Goal: Register for event/course

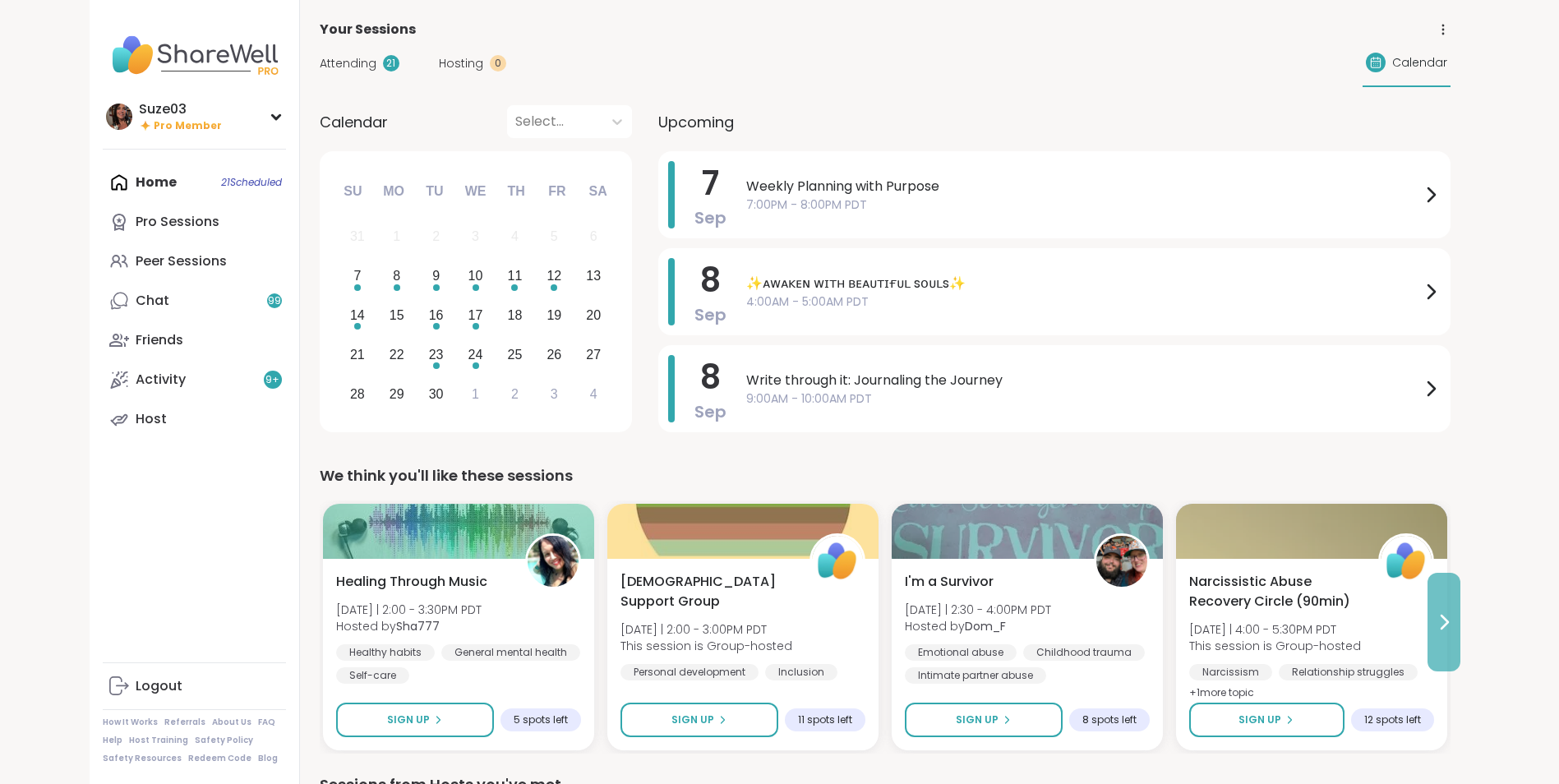
click at [1444, 623] on icon at bounding box center [1444, 621] width 7 height 13
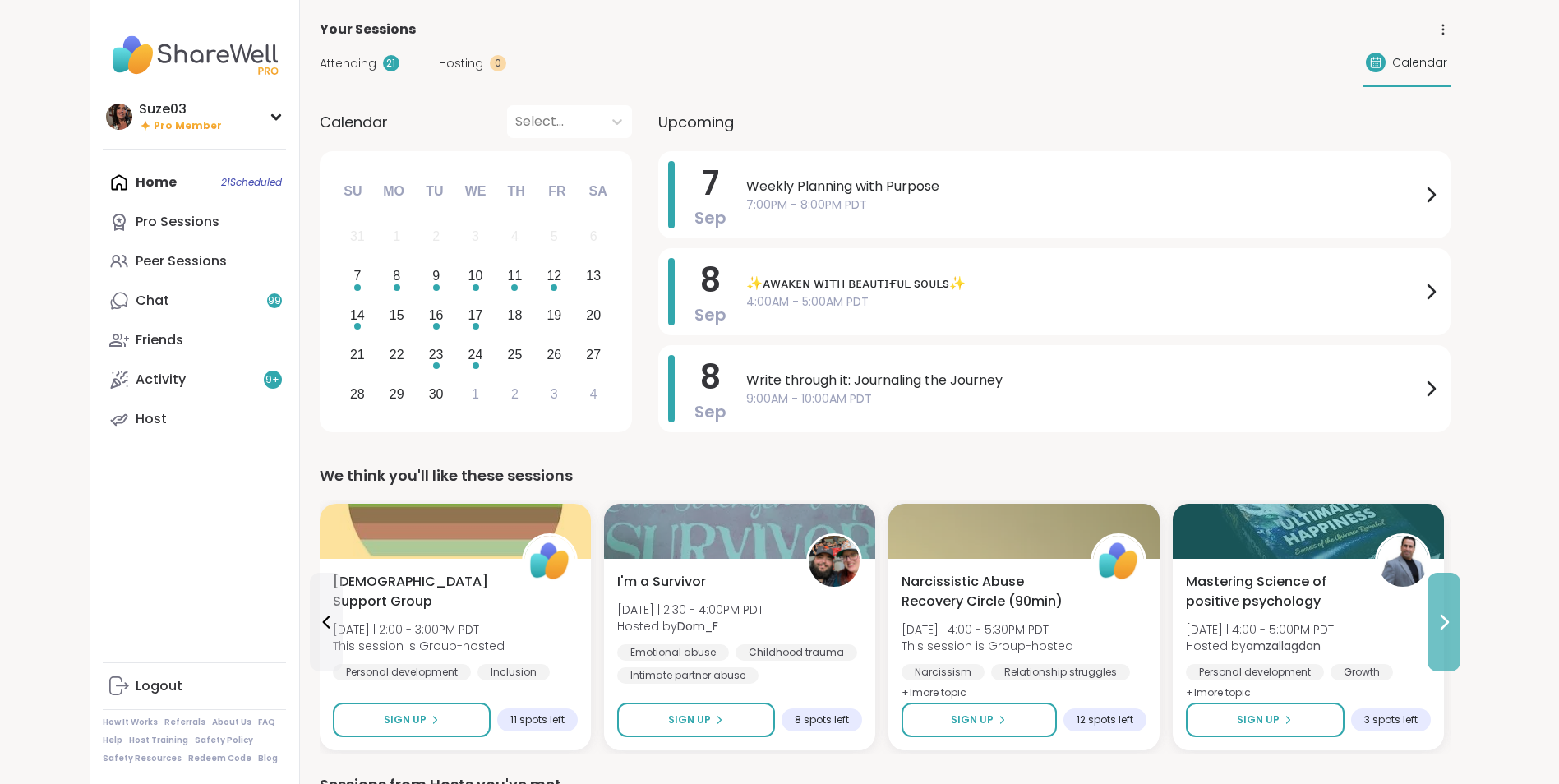
click at [1444, 623] on icon at bounding box center [1444, 621] width 7 height 13
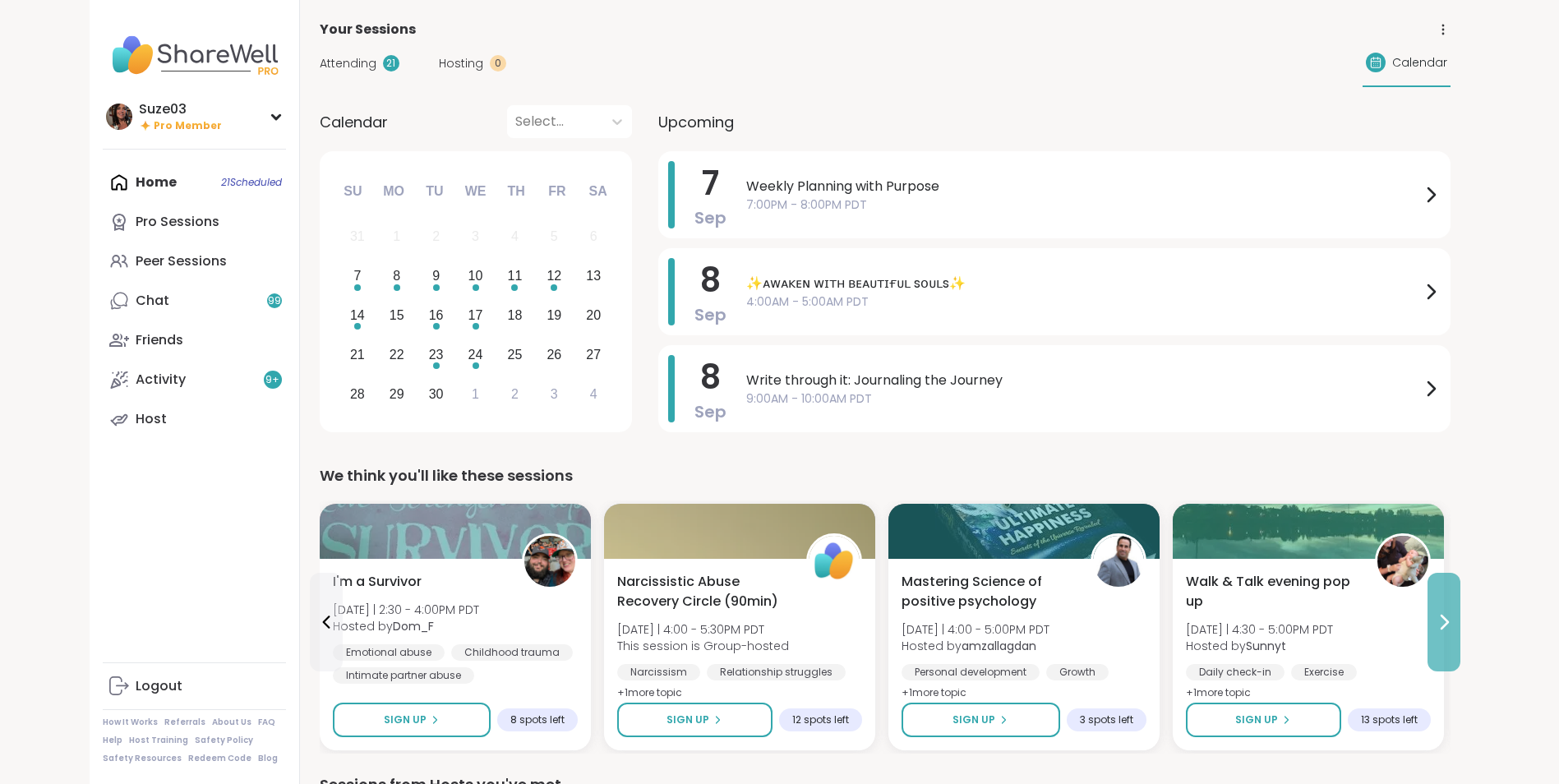
click at [1444, 623] on icon at bounding box center [1444, 621] width 7 height 13
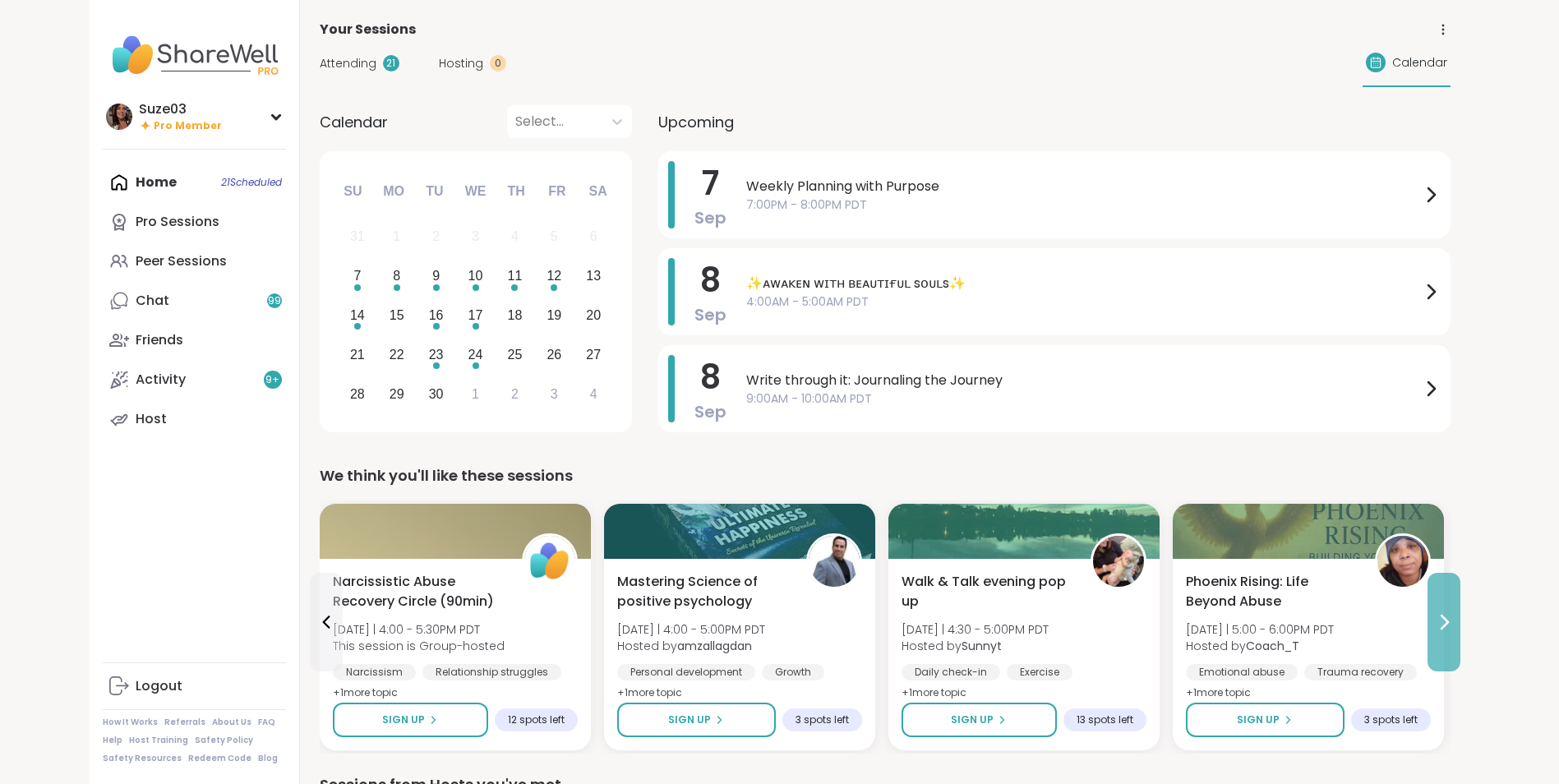
click at [1444, 623] on icon at bounding box center [1444, 621] width 7 height 13
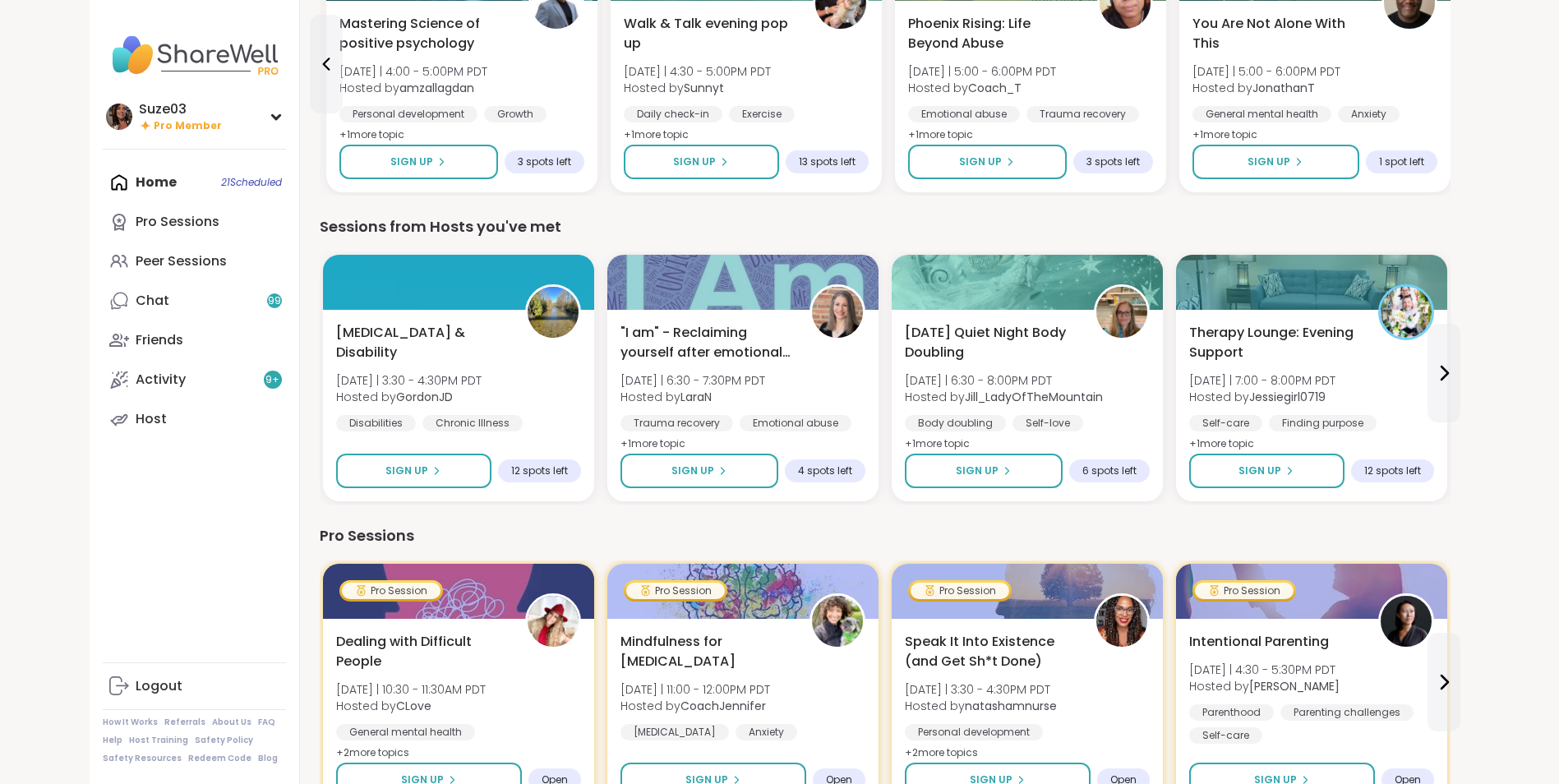
scroll to position [559, 0]
click at [143, 176] on div "Home 21 Scheduled Pro Sessions Peer Sessions Chat 99 Friends Activity 9 + Host" at bounding box center [194, 300] width 183 height 276
click at [262, 186] on div "Home 21 Scheduled Pro Sessions Peer Sessions Chat 99 Friends Activity 9 + Host" at bounding box center [194, 300] width 183 height 276
click at [166, 262] on div "Peer Sessions" at bounding box center [181, 261] width 92 height 18
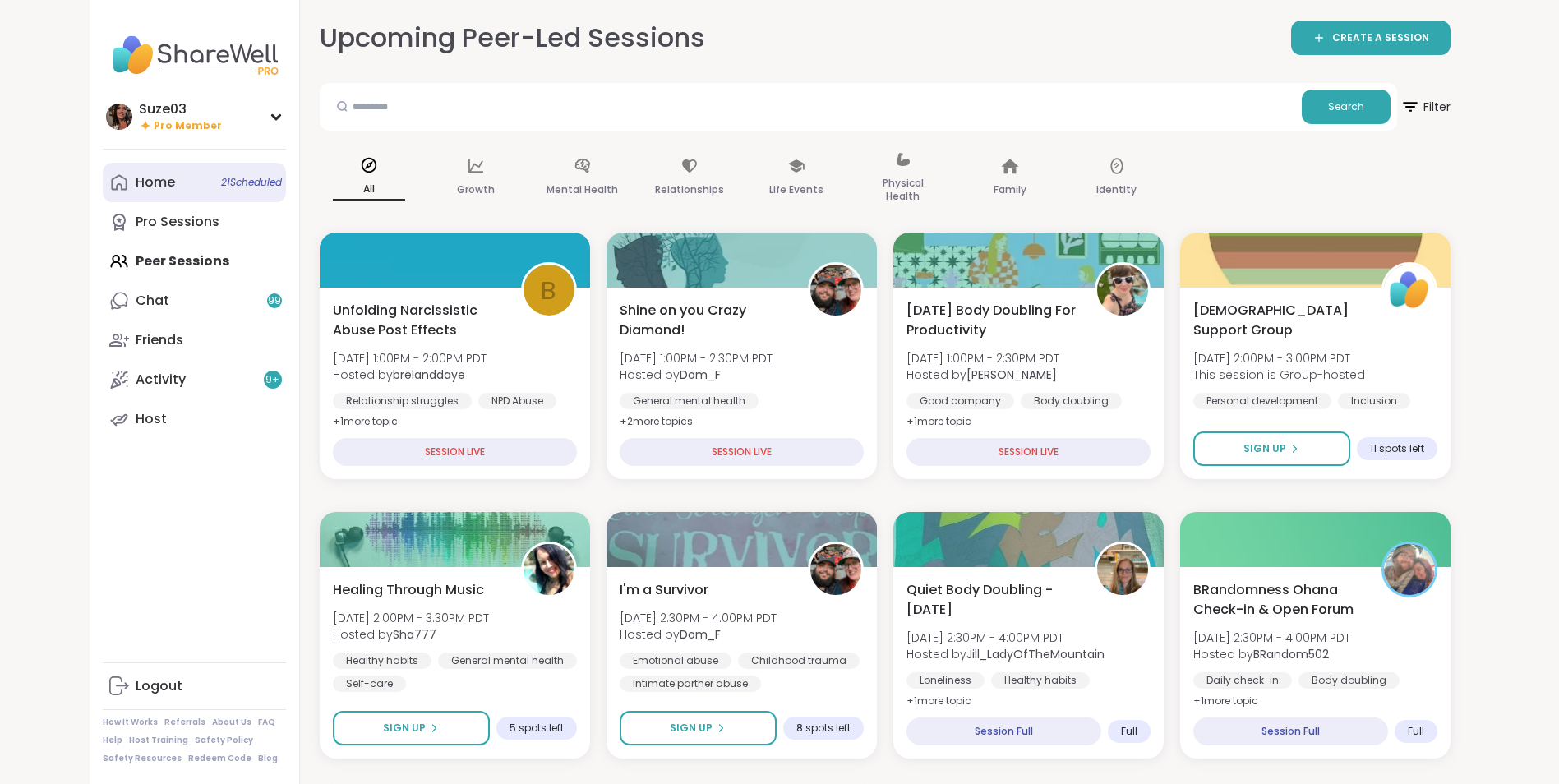
click at [173, 188] on div "Home 21 Scheduled" at bounding box center [155, 181] width 39 height 18
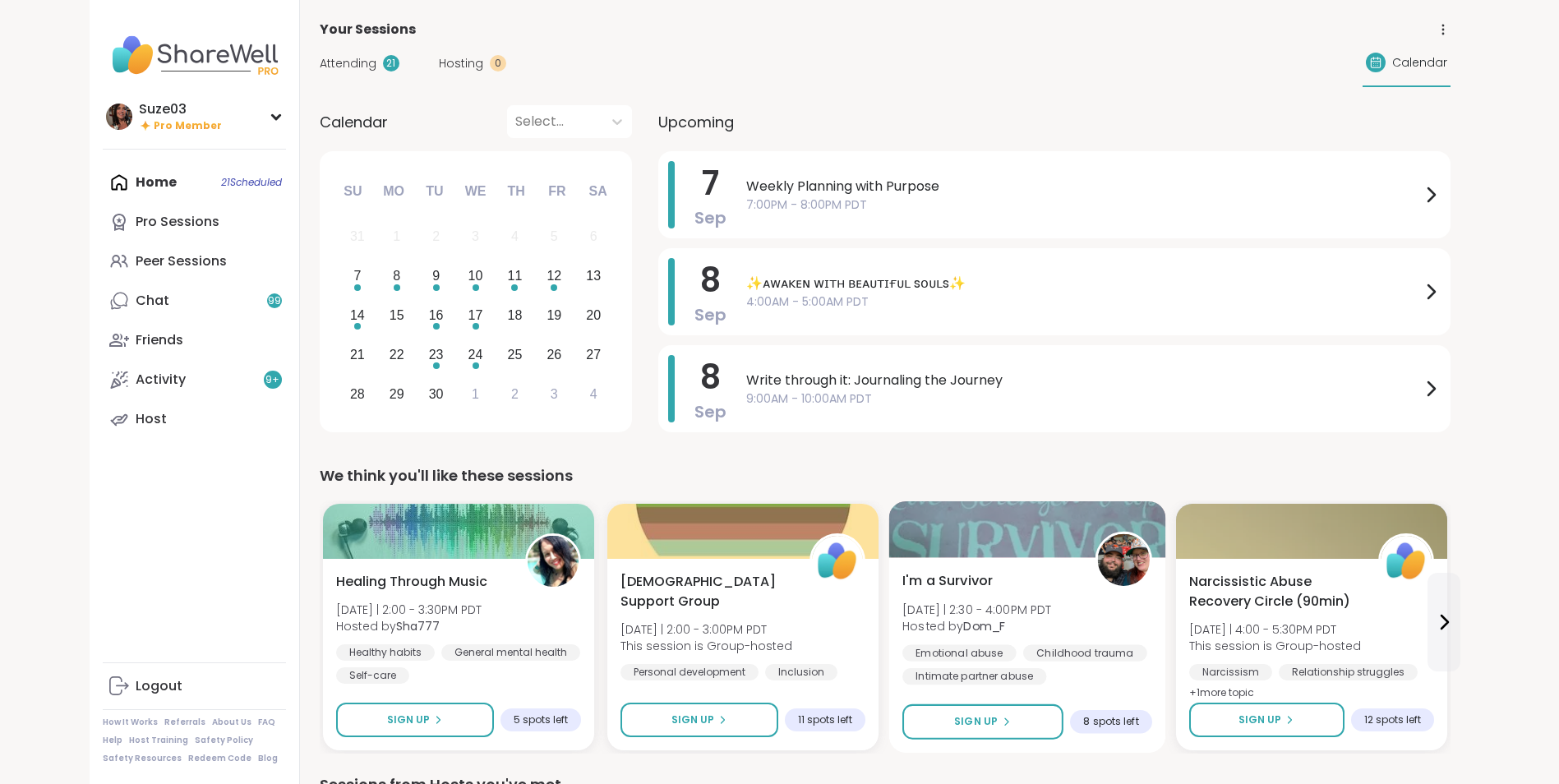
click at [935, 573] on span "I'm a Survivor" at bounding box center [947, 580] width 91 height 20
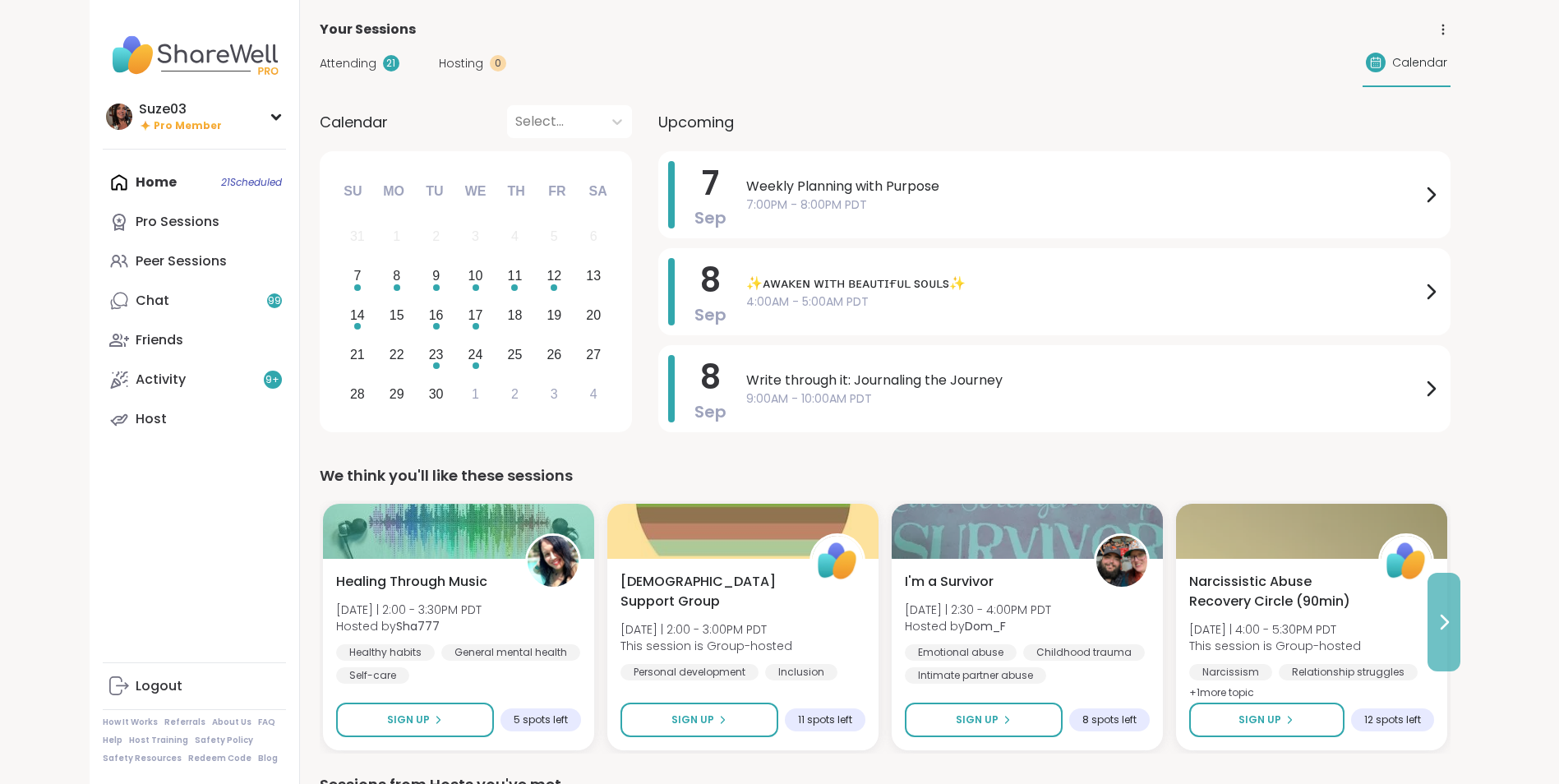
click at [1446, 619] on icon at bounding box center [1443, 621] width 20 height 20
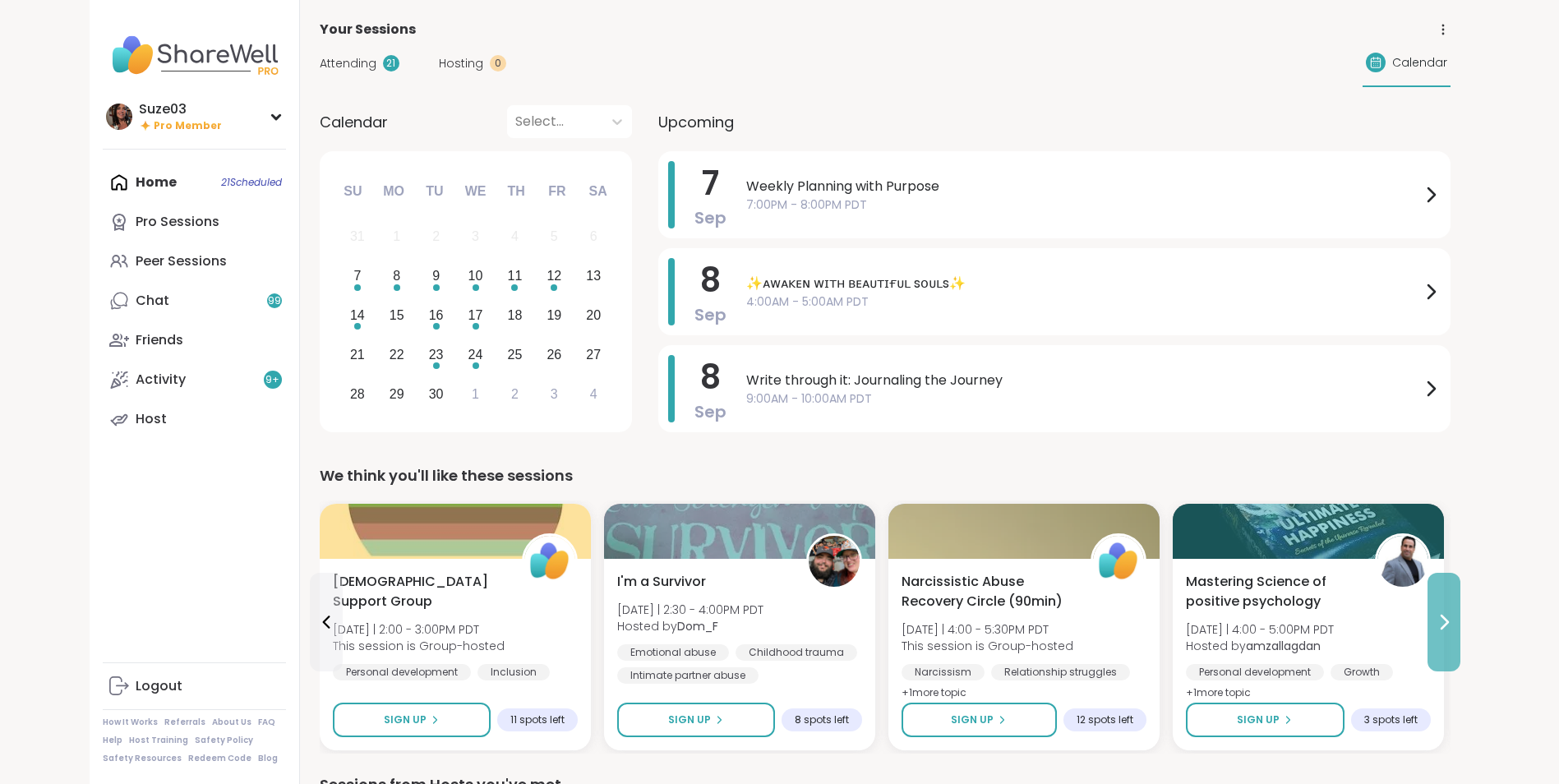
click at [1446, 619] on icon at bounding box center [1443, 621] width 20 height 20
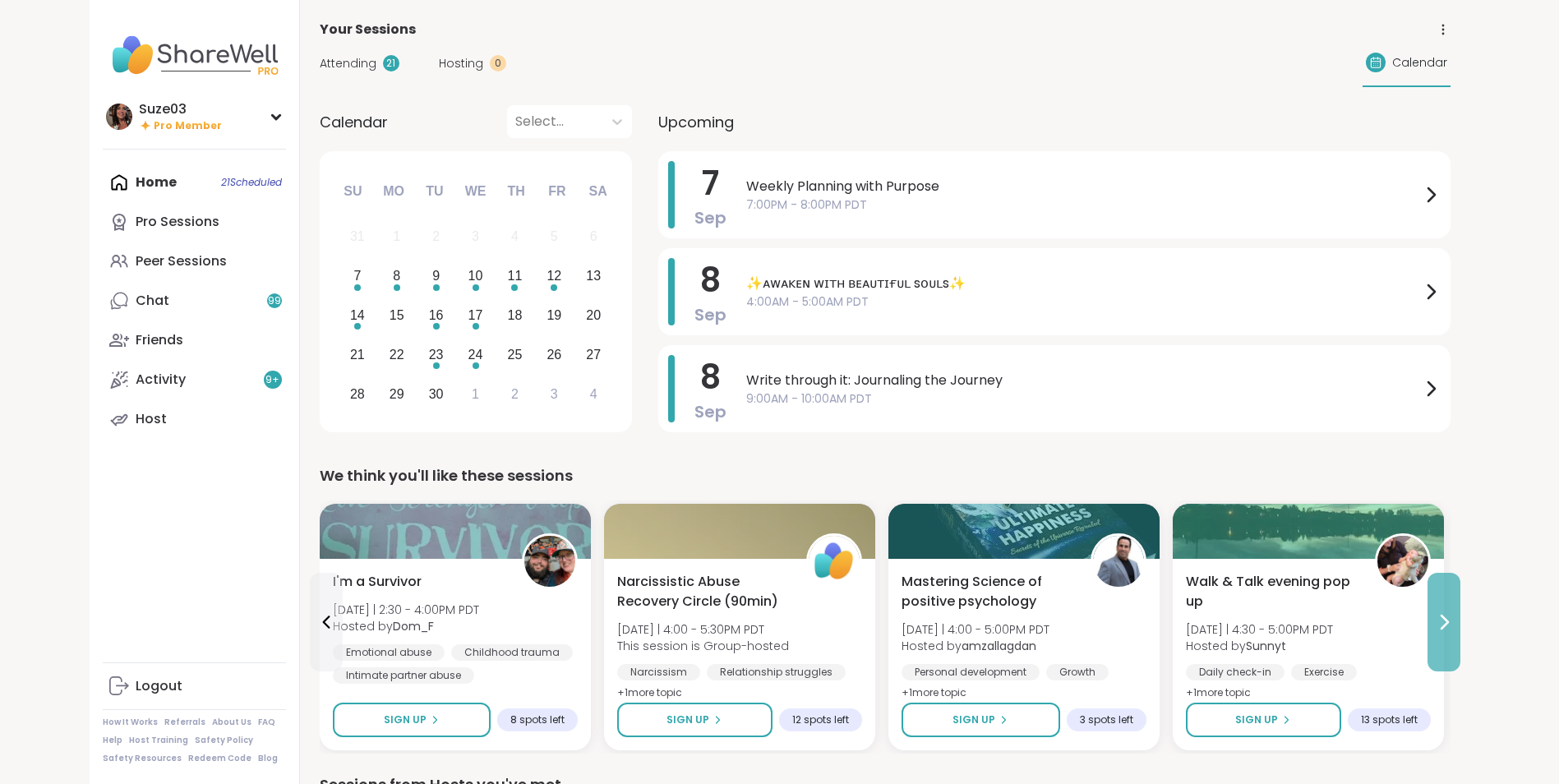
click at [1446, 619] on icon at bounding box center [1443, 621] width 20 height 20
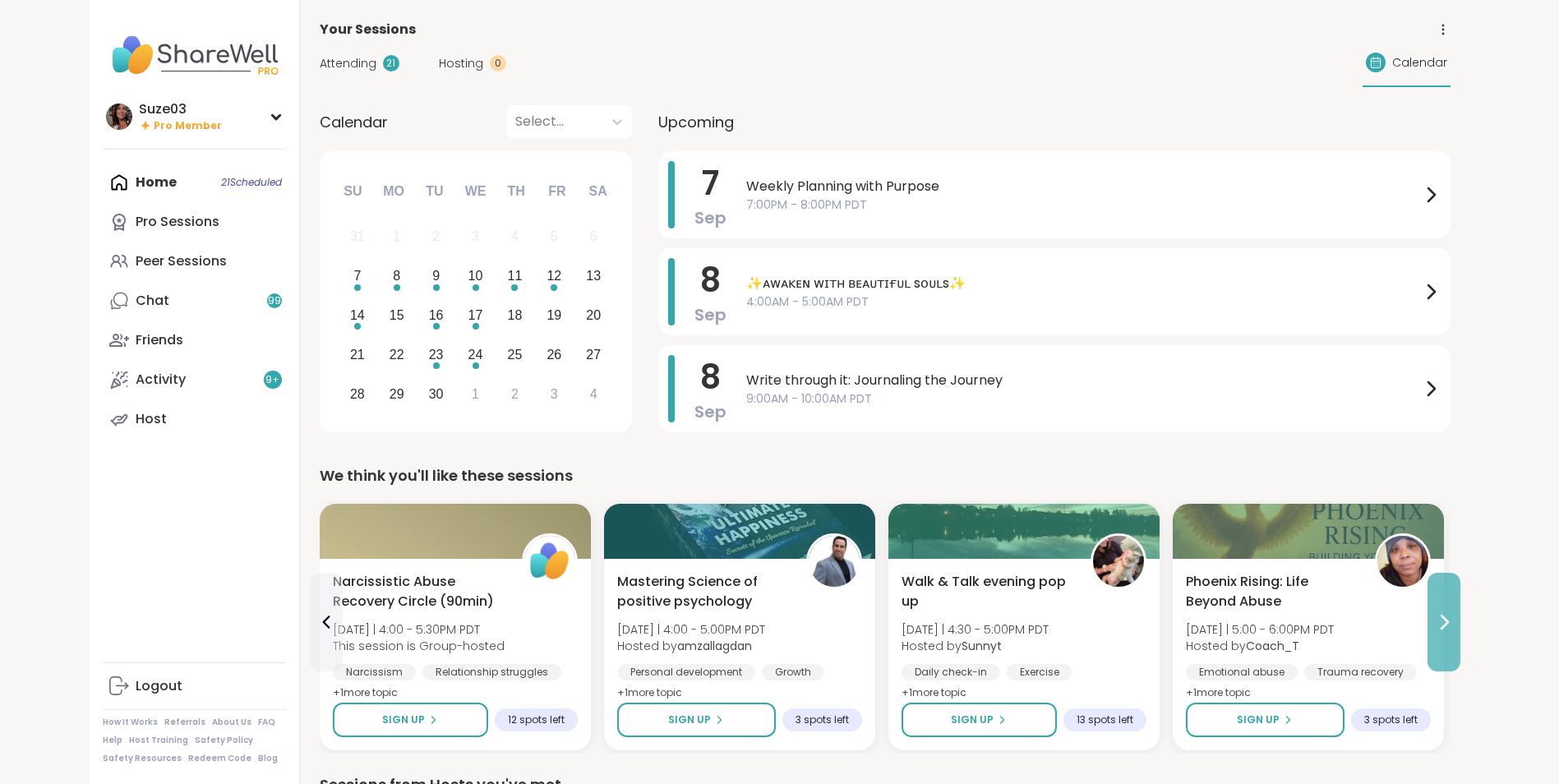
click at [1446, 619] on icon at bounding box center [1443, 621] width 20 height 20
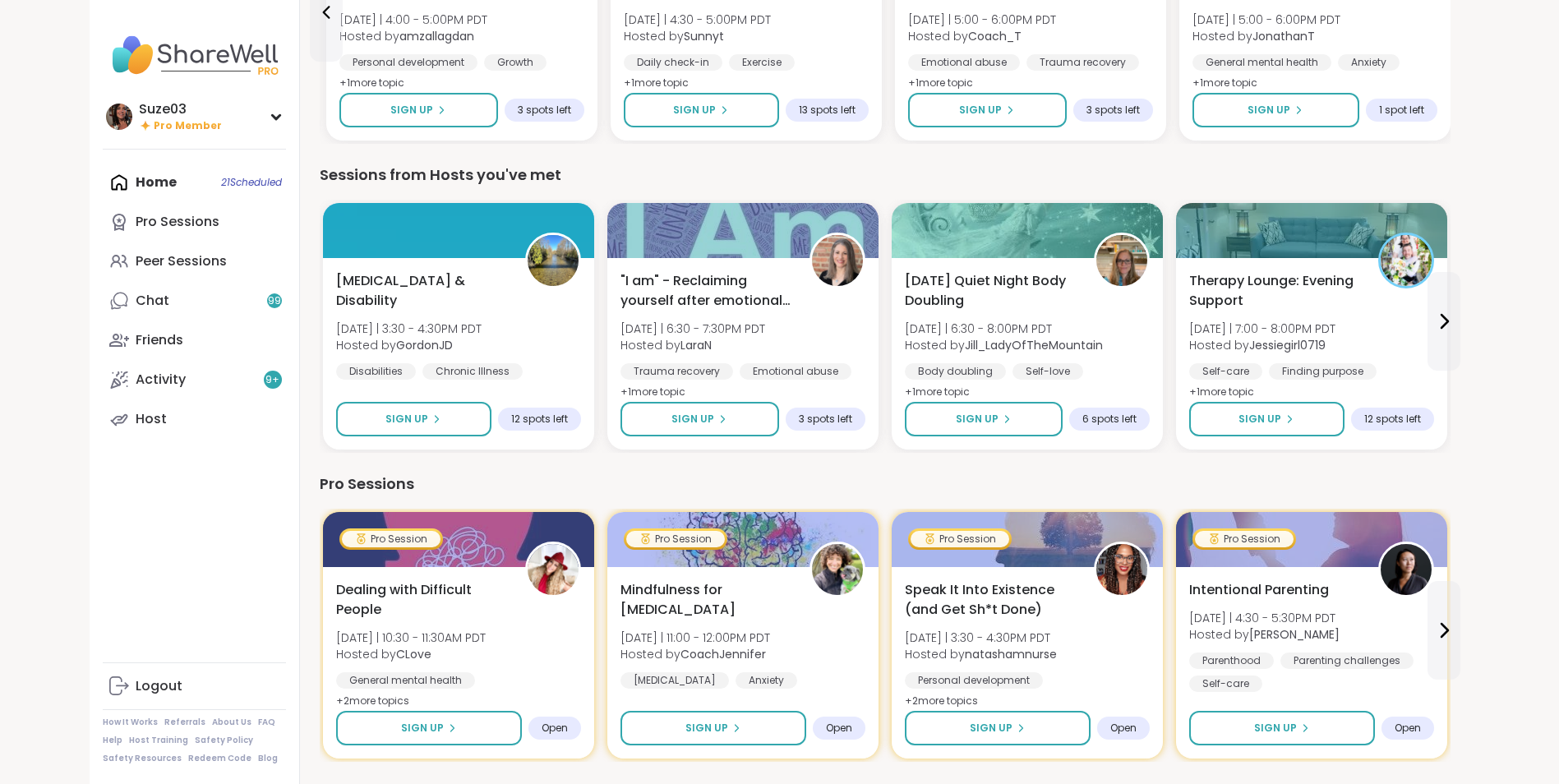
scroll to position [624, 0]
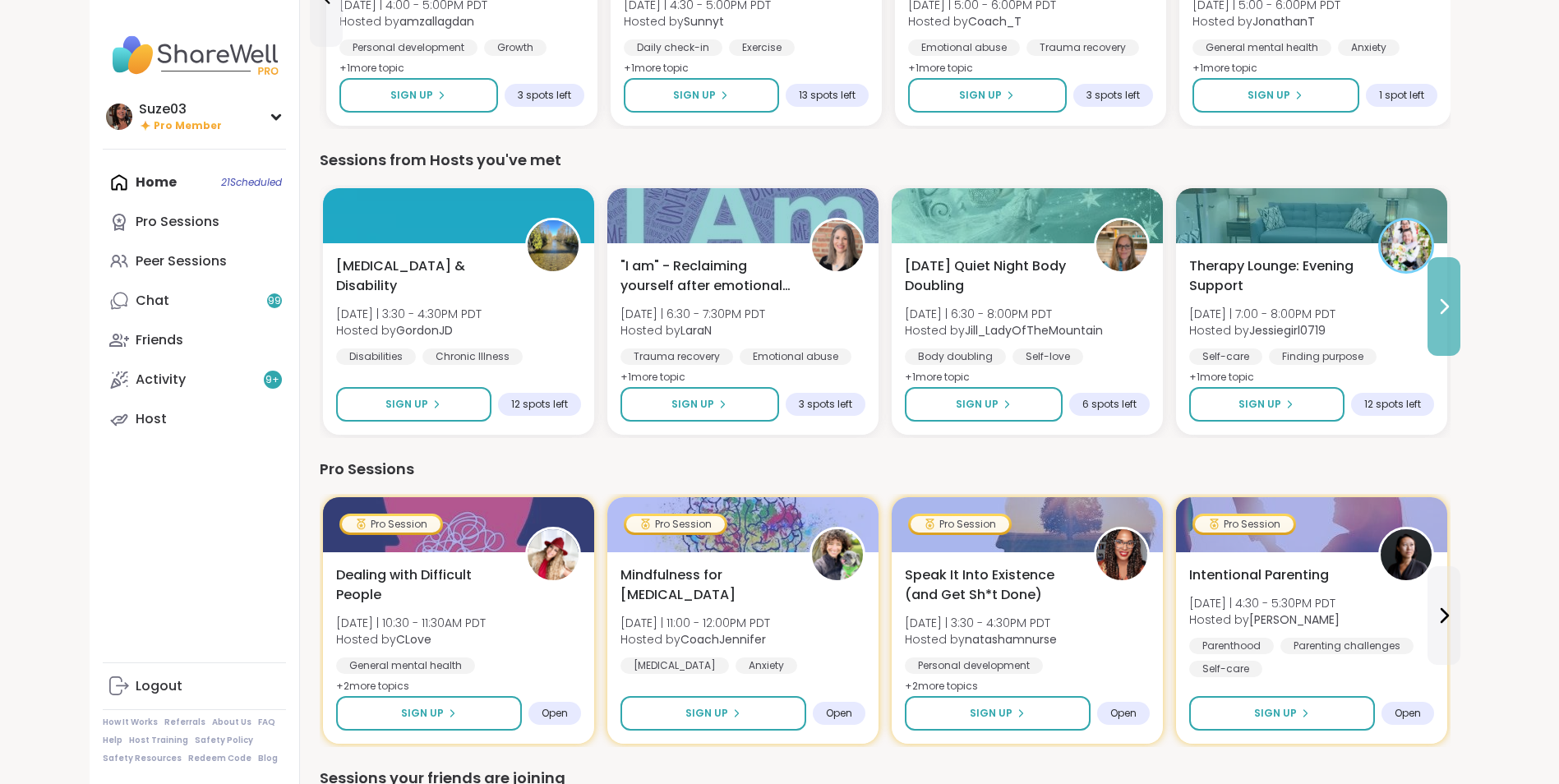
click at [1457, 301] on button at bounding box center [1443, 306] width 33 height 98
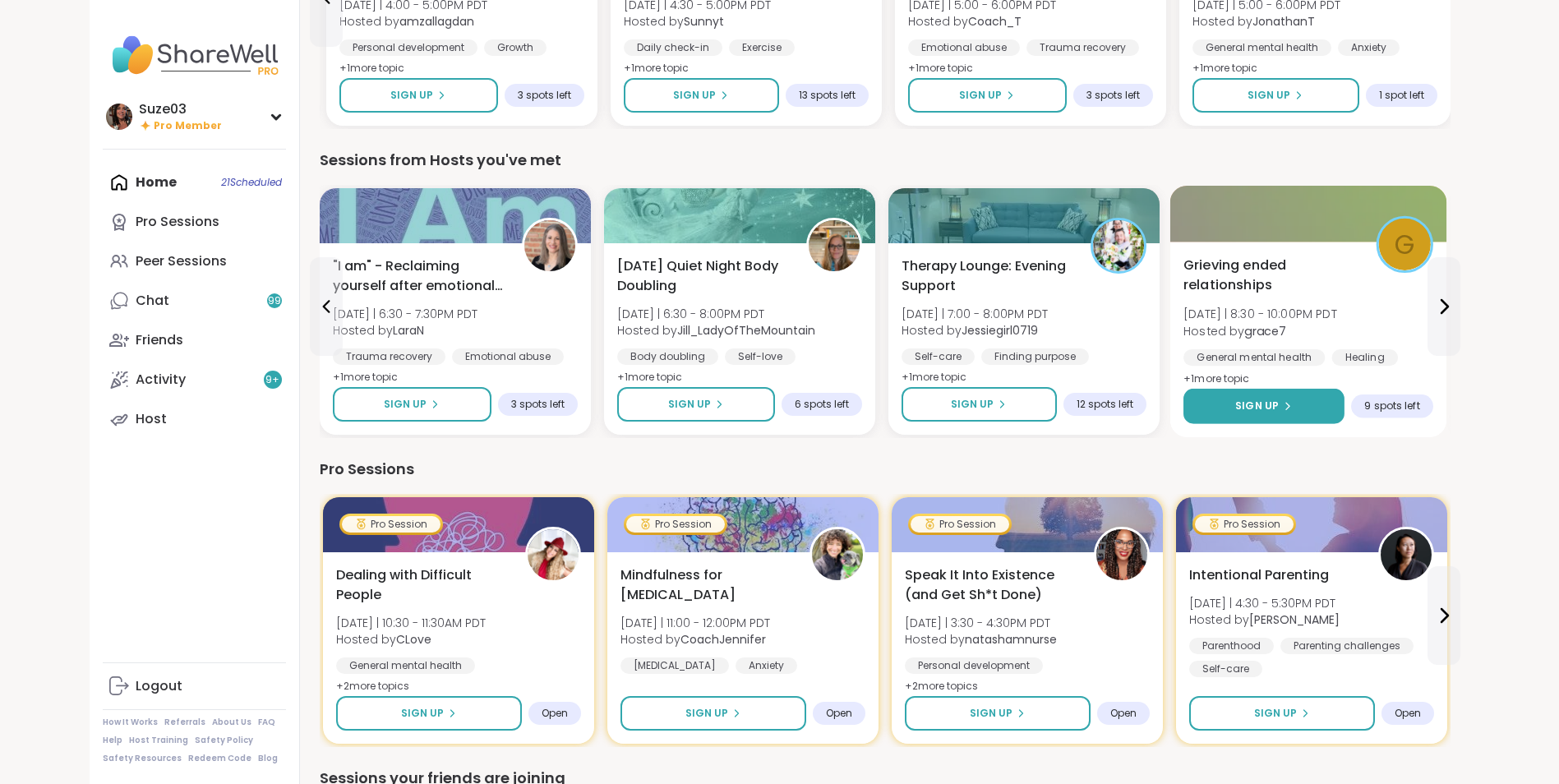
click at [1278, 406] on div "Sign Up" at bounding box center [1263, 406] width 57 height 15
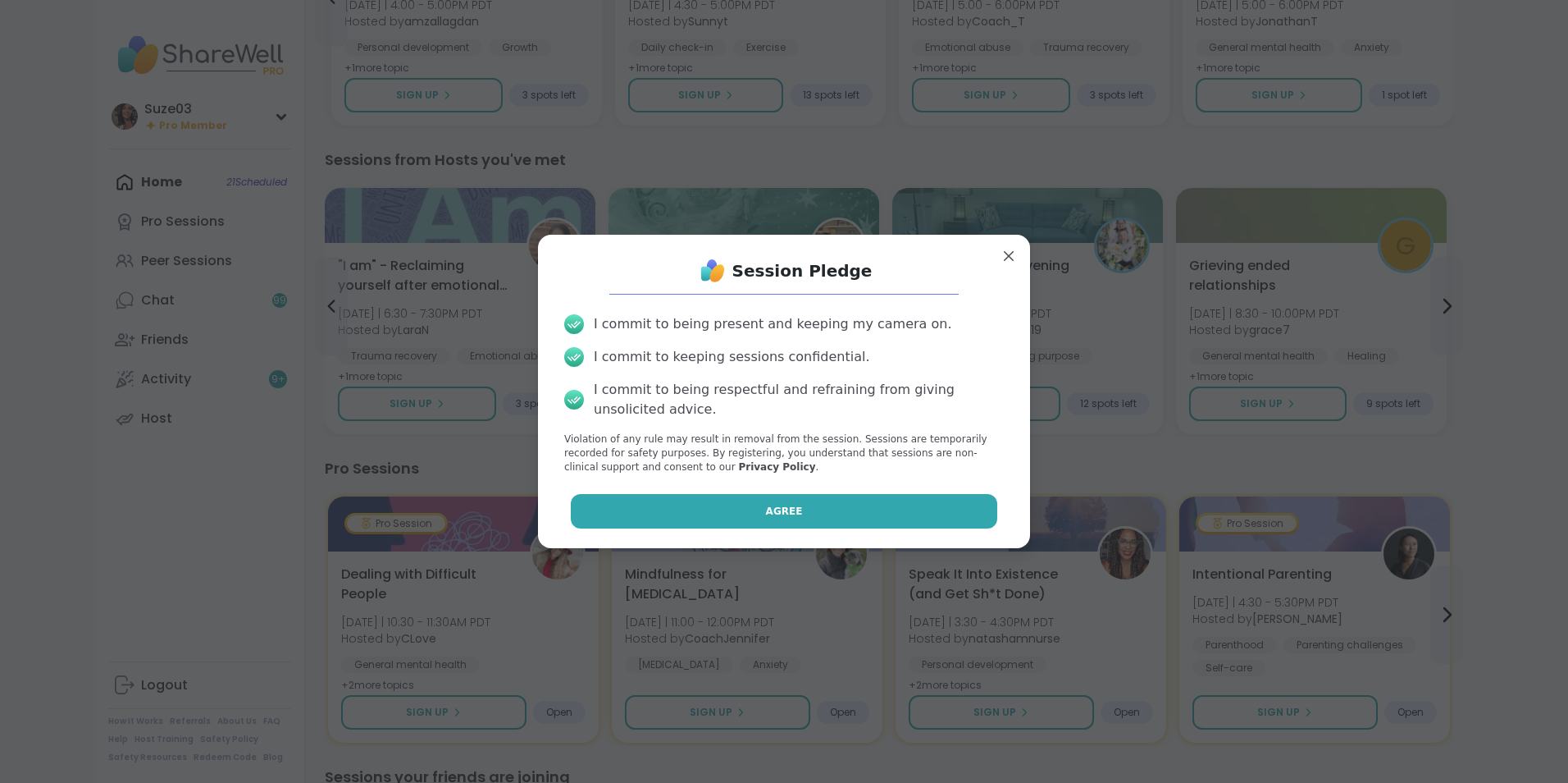
click at [880, 510] on button "Agree" at bounding box center [784, 510] width 427 height 35
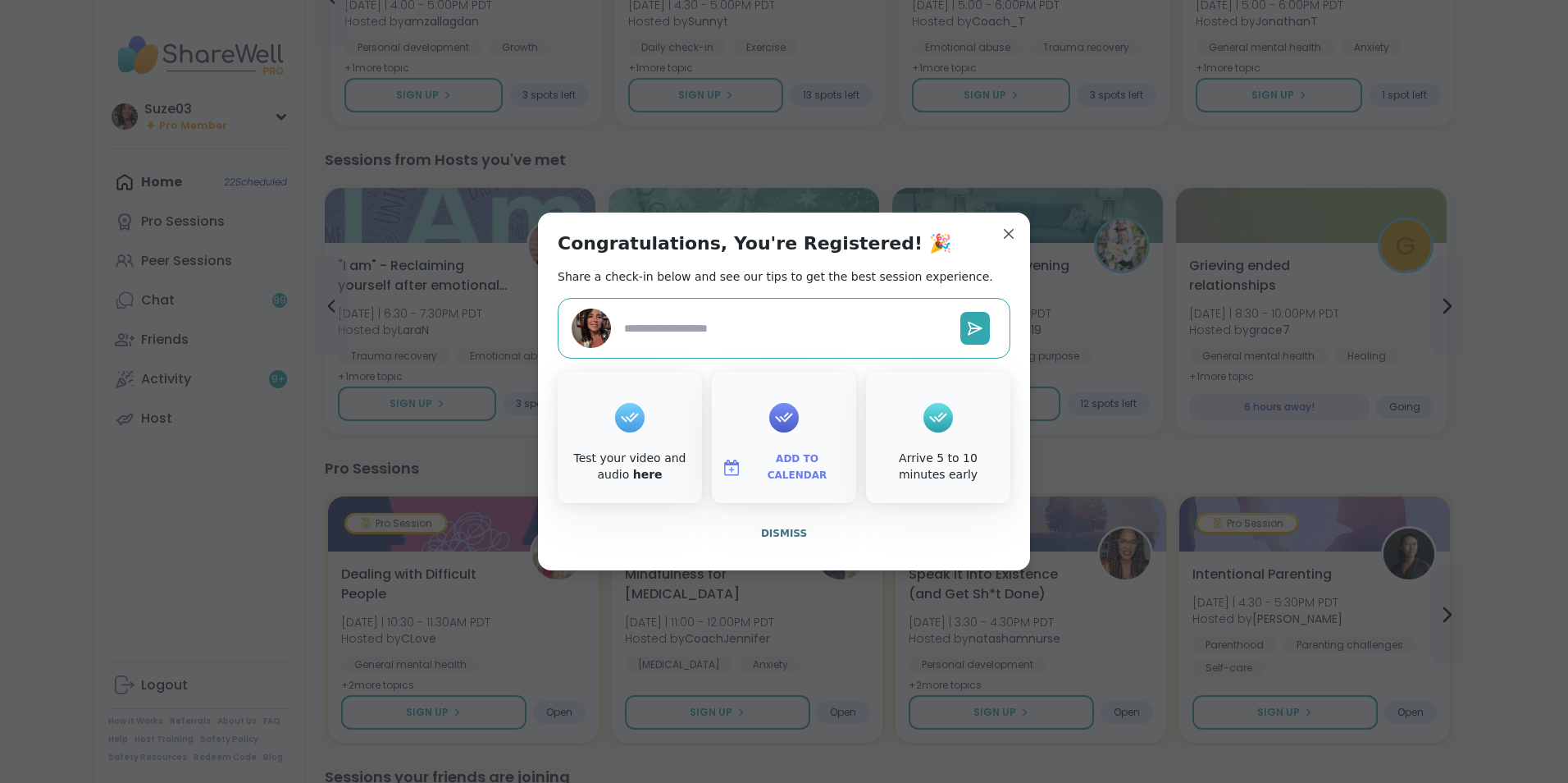
click at [768, 332] on textarea at bounding box center [785, 329] width 336 height 31
type textarea "*"
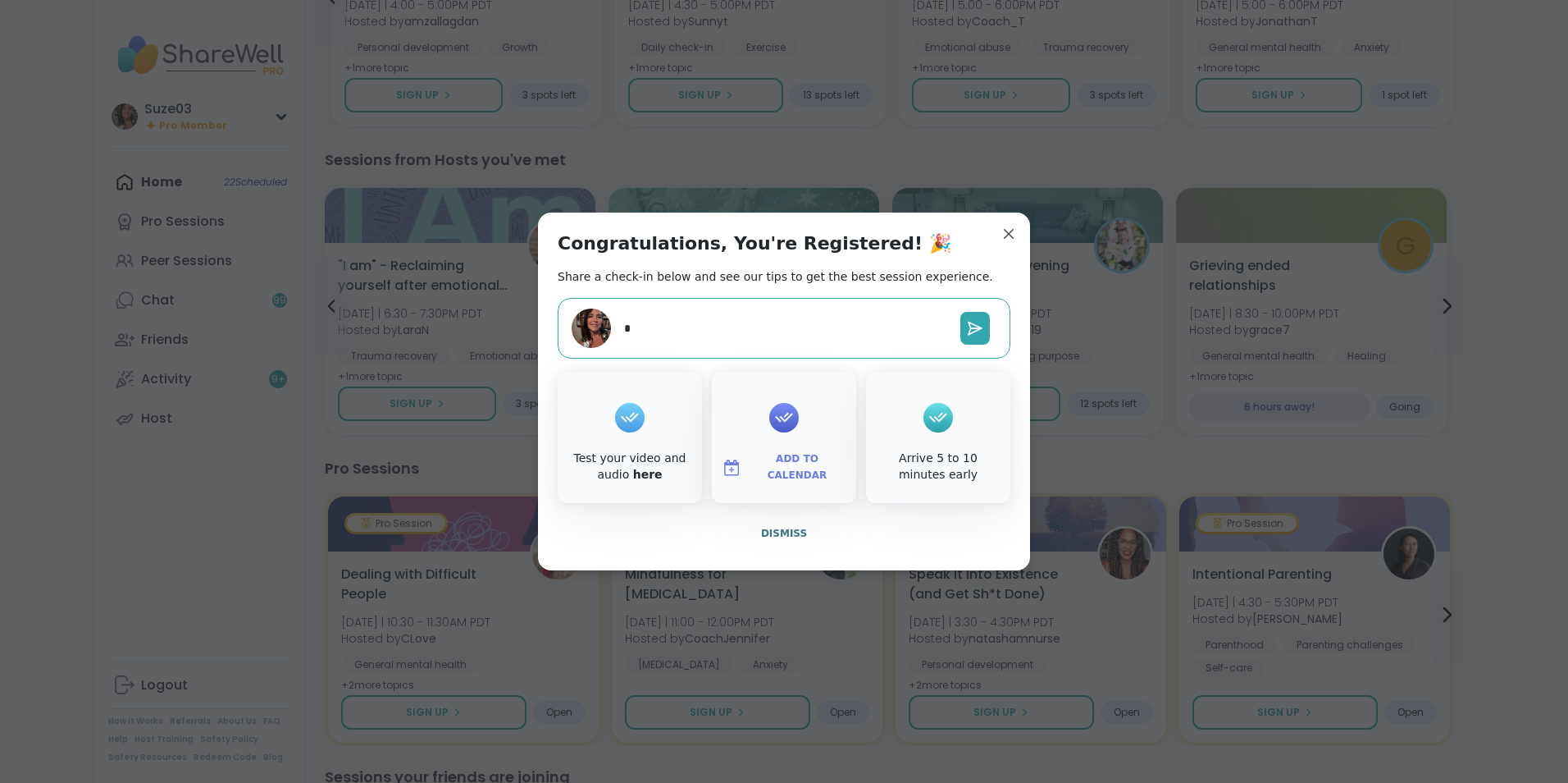
type textarea "**"
type textarea "*"
type textarea "***"
type textarea "*"
type textarea "****"
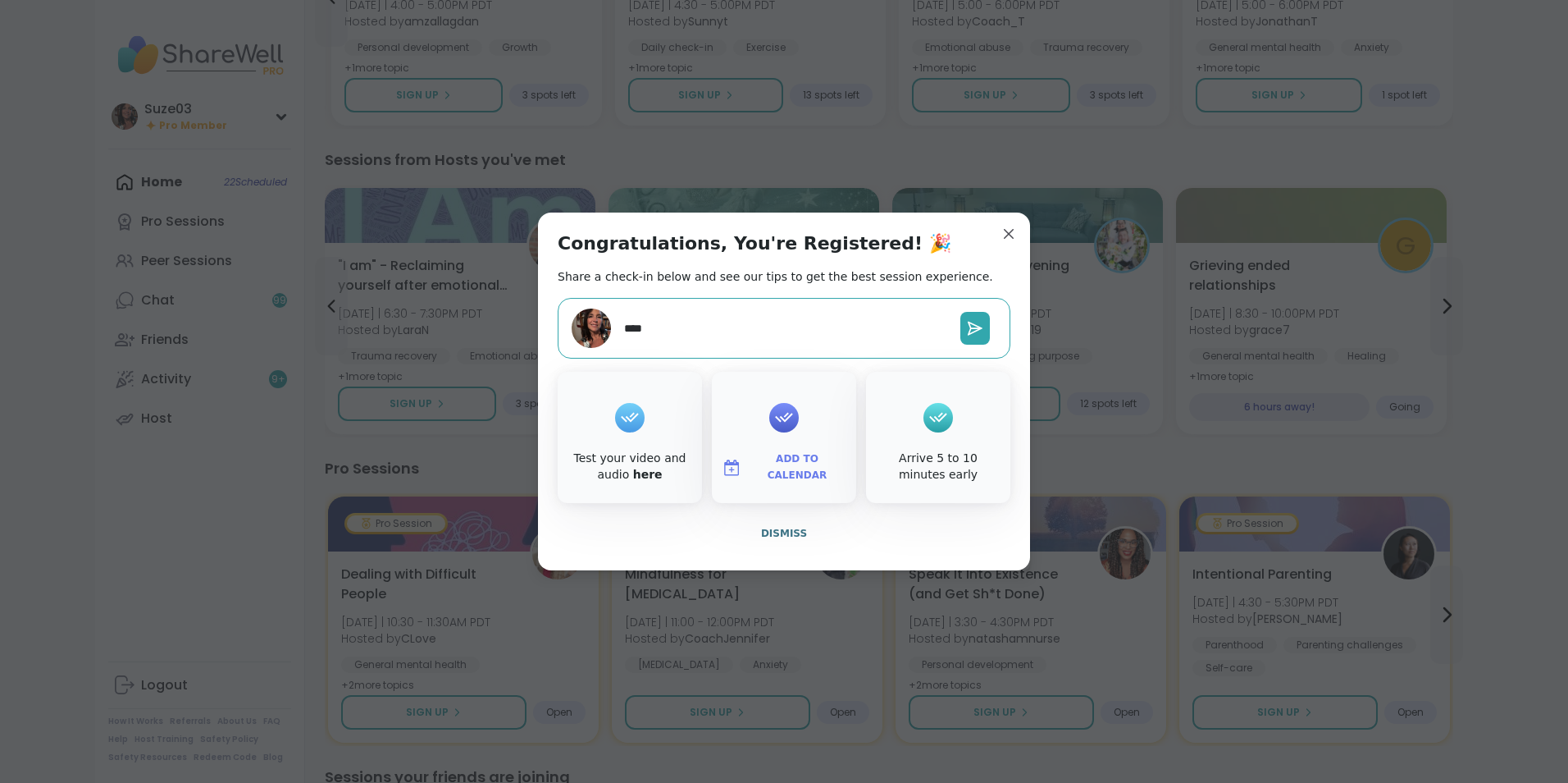
type textarea "*"
type textarea "*****"
type textarea "*"
type textarea "******"
type textarea "*"
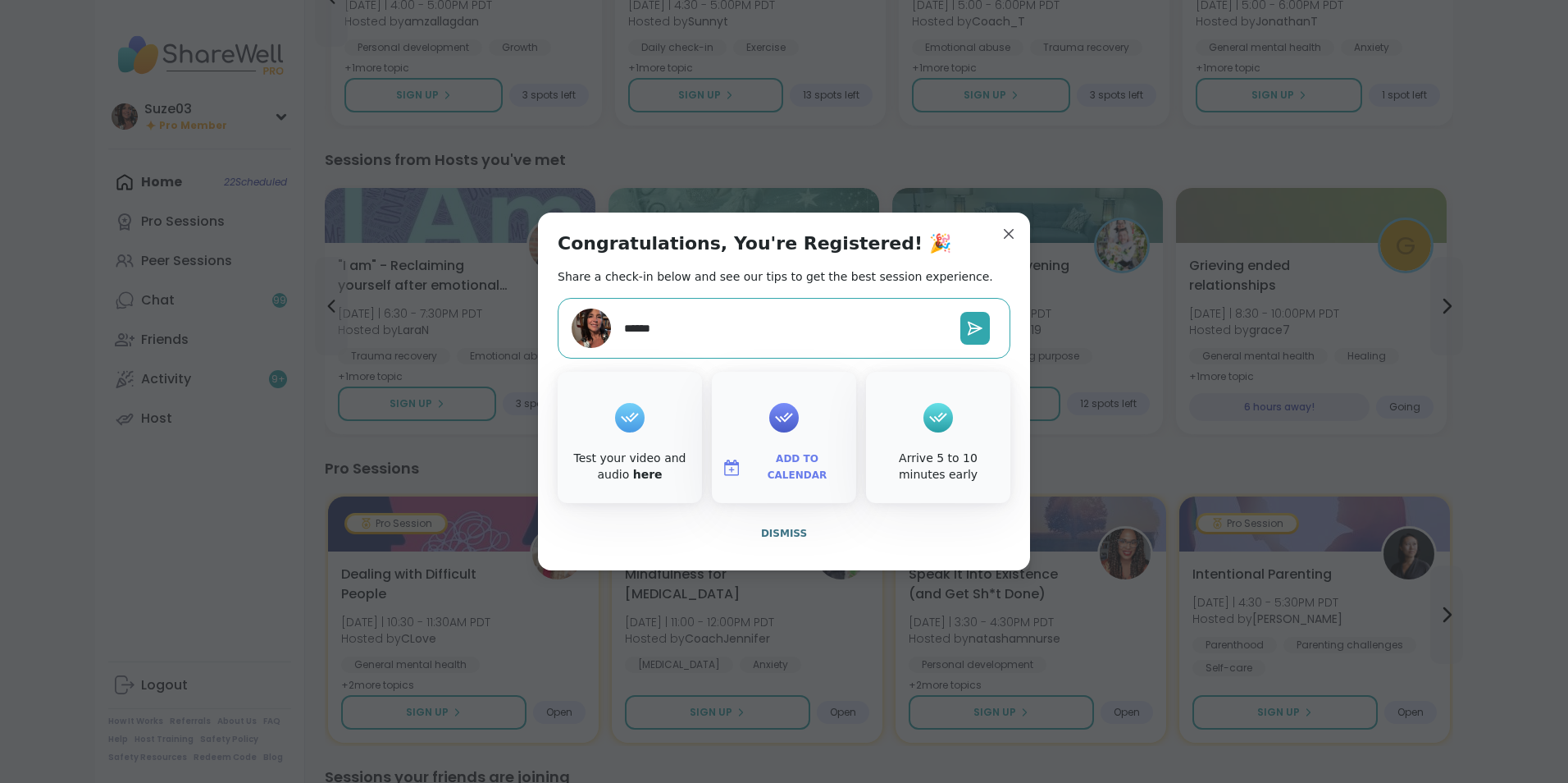
type textarea "*******"
type textarea "*"
type textarea "*********"
click at [970, 327] on icon at bounding box center [975, 328] width 13 height 12
type textarea "*"
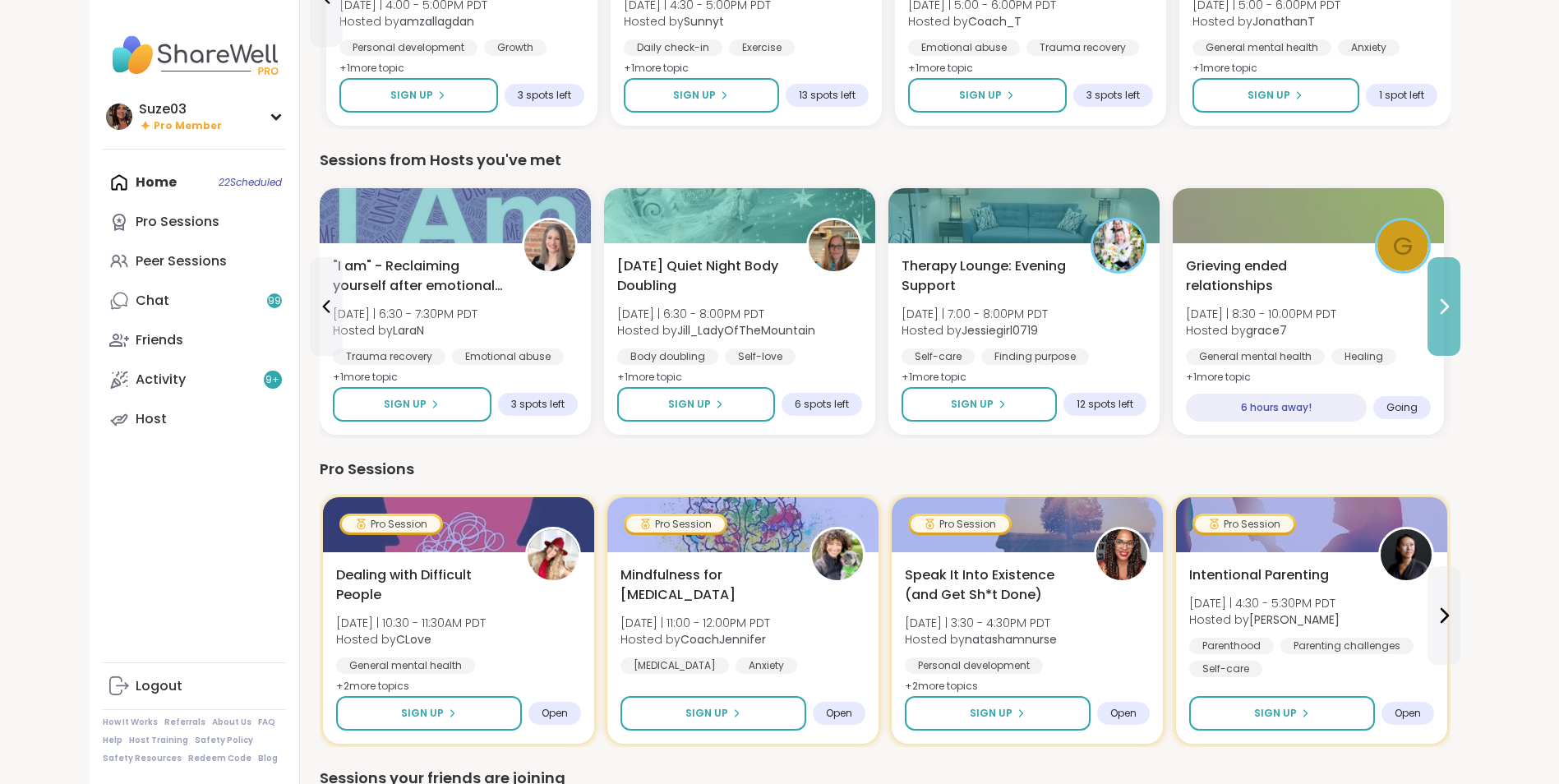
click at [1445, 302] on icon at bounding box center [1443, 306] width 20 height 20
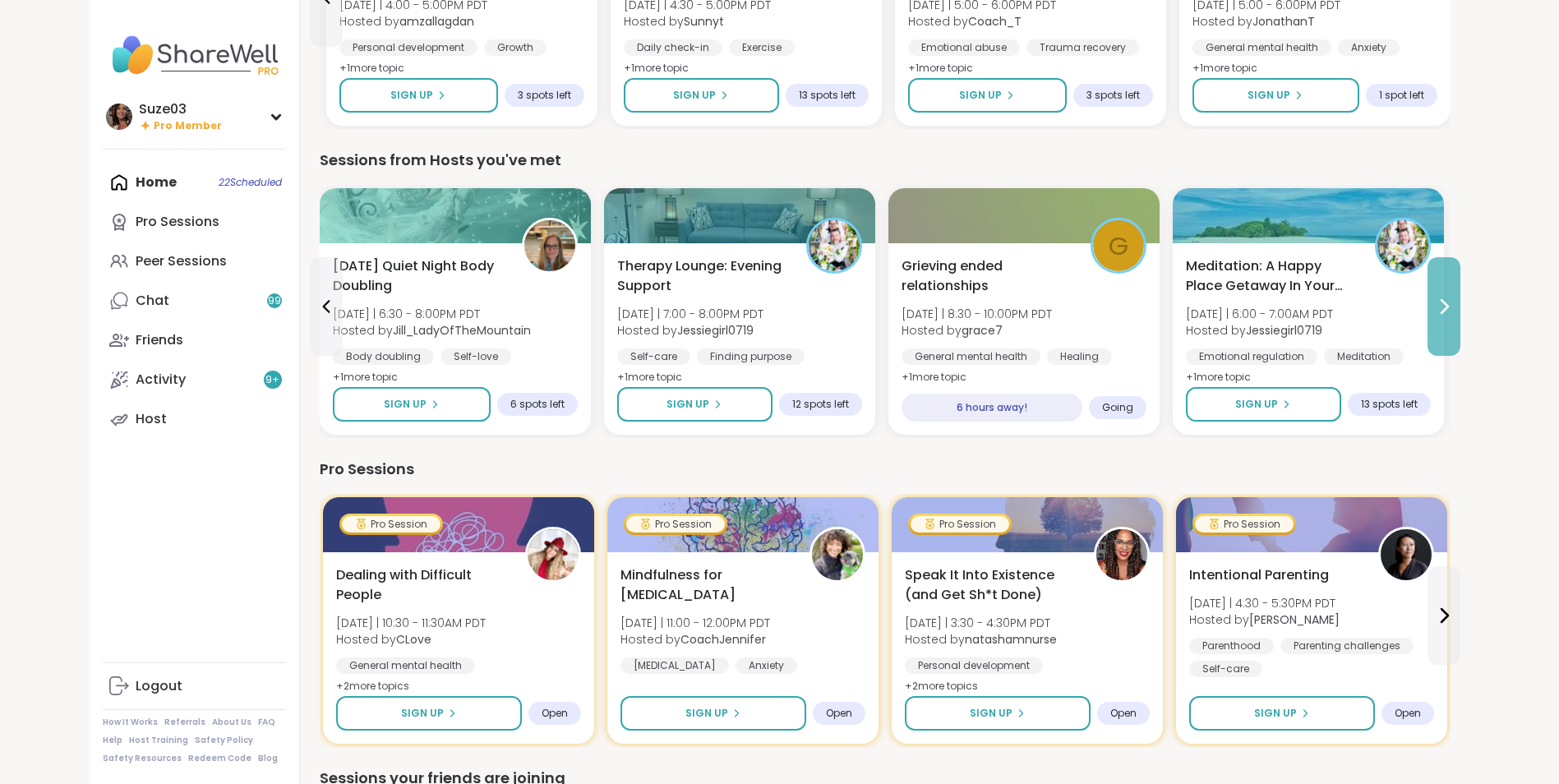
click at [1445, 302] on icon at bounding box center [1443, 306] width 20 height 20
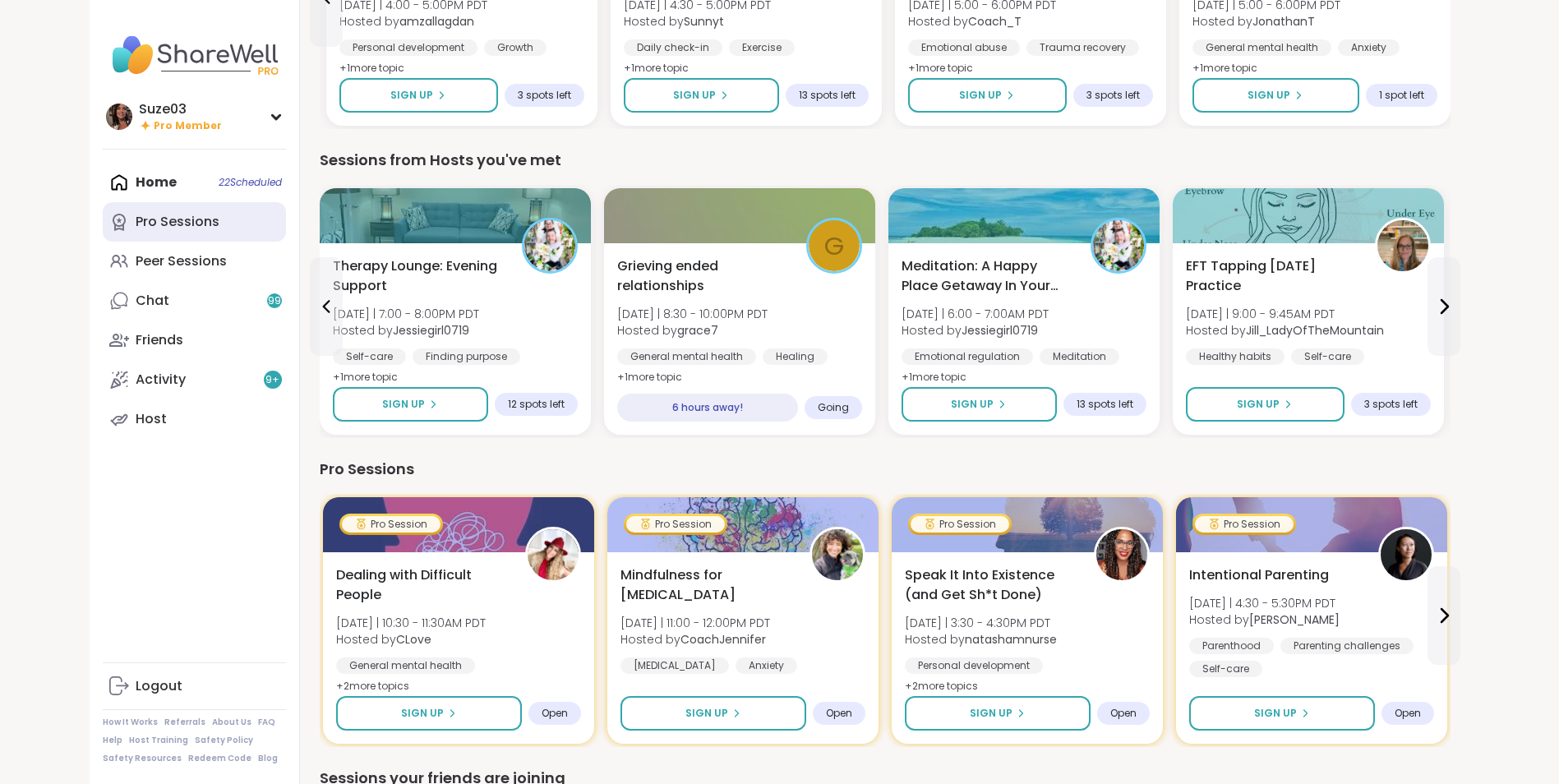
click at [163, 226] on div "Pro Sessions" at bounding box center [178, 221] width 84 height 18
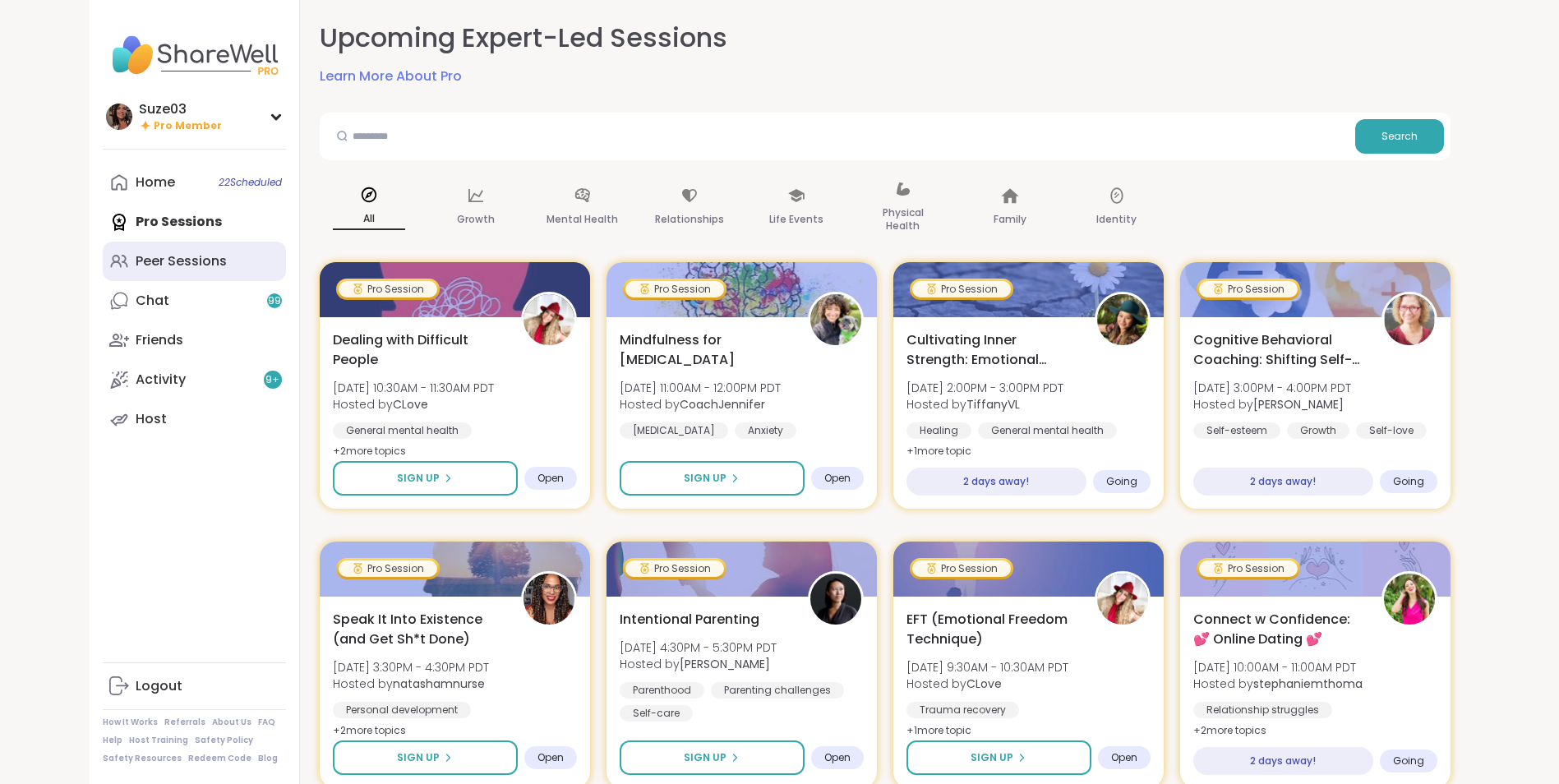
click at [171, 264] on div "Peer Sessions" at bounding box center [181, 261] width 92 height 18
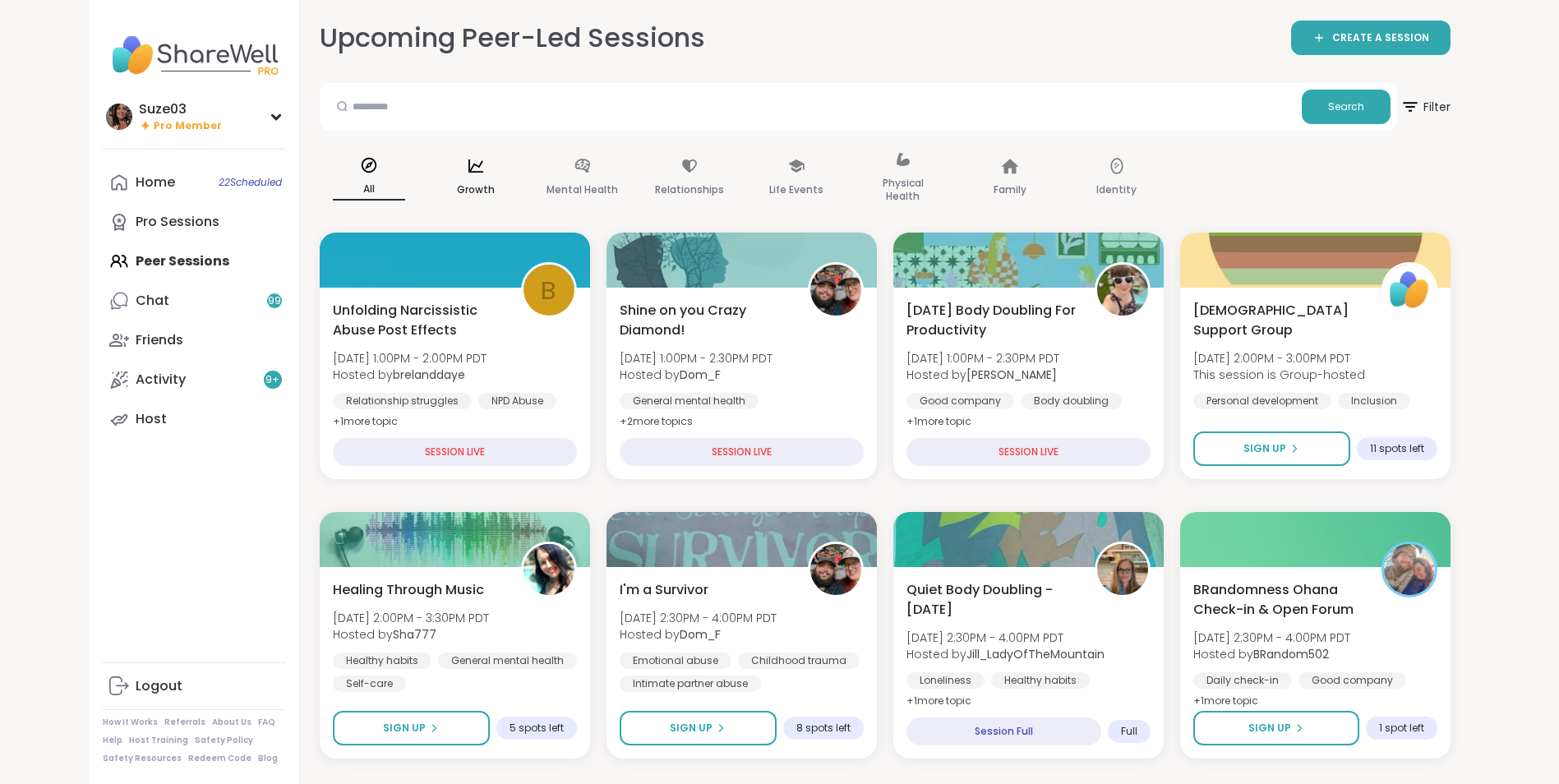
click at [480, 180] on p "Growth" at bounding box center [476, 190] width 37 height 20
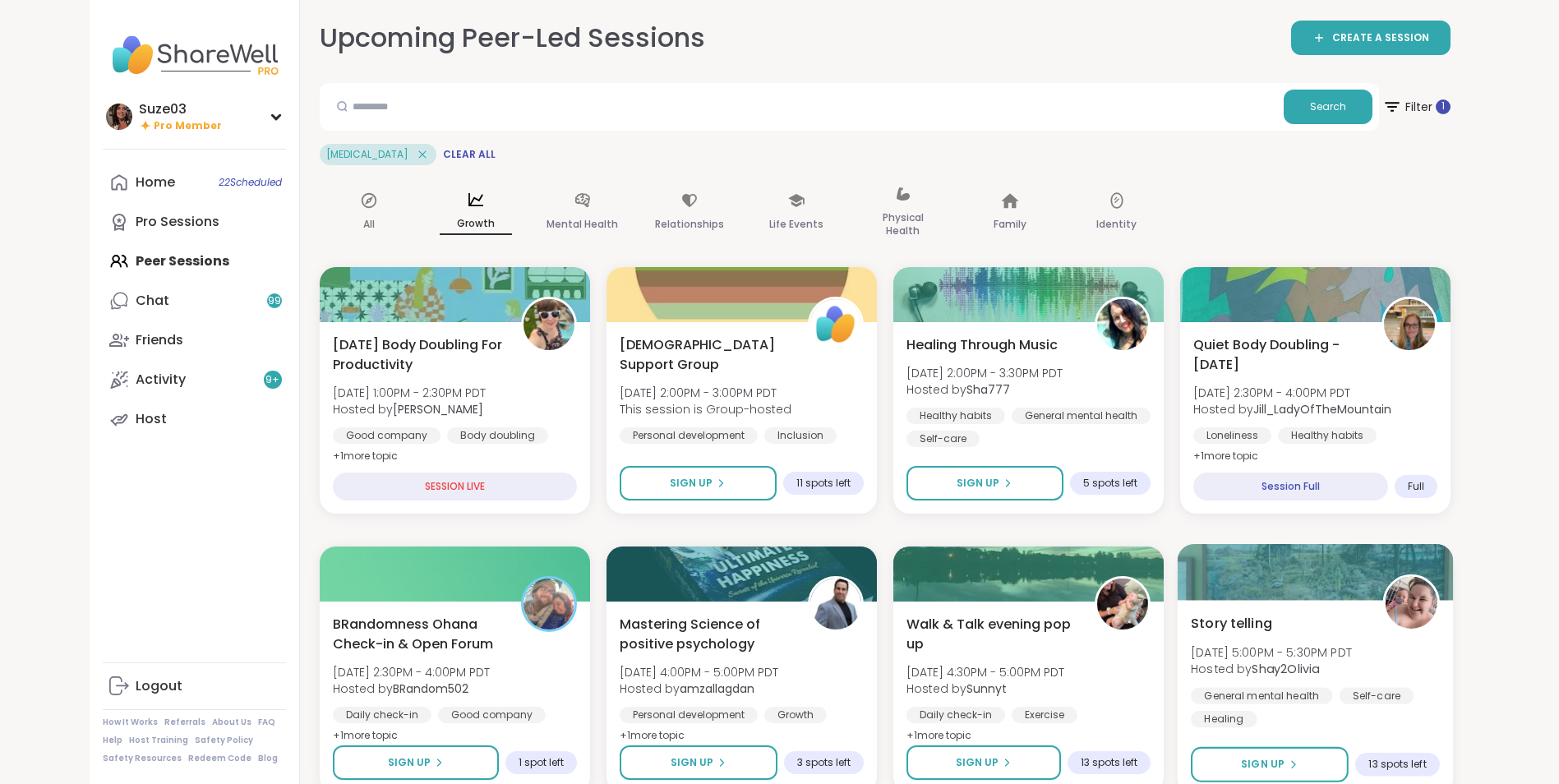
click at [1229, 618] on span "Story telling" at bounding box center [1231, 622] width 81 height 20
